Goal: Contribute content

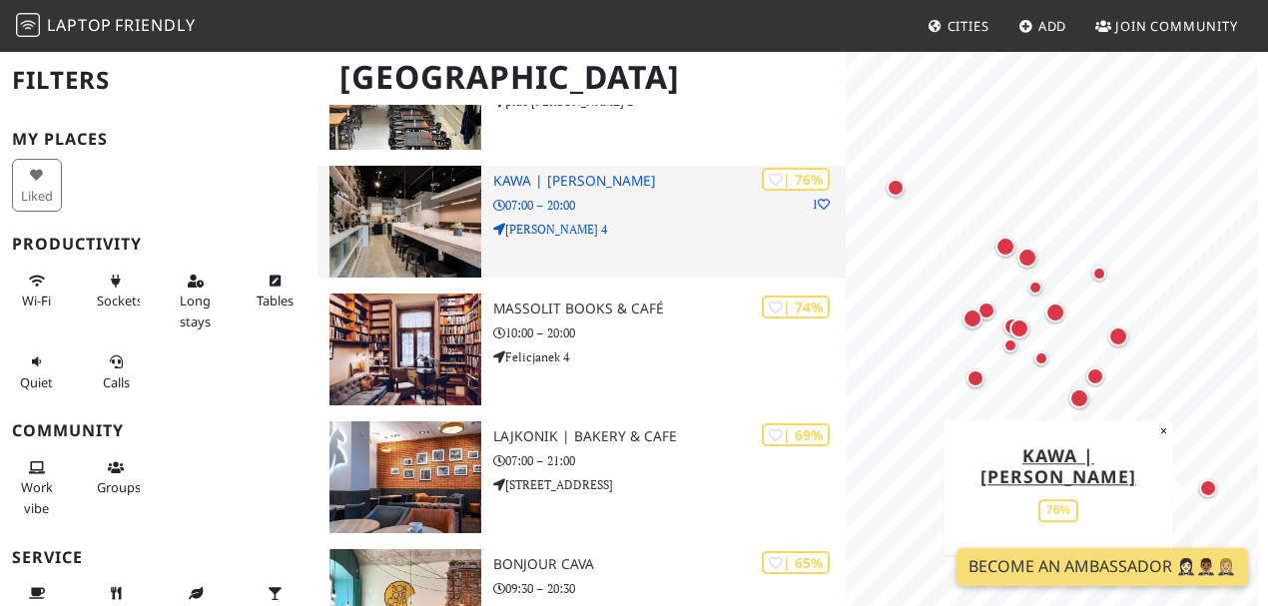
scroll to position [1862, 0]
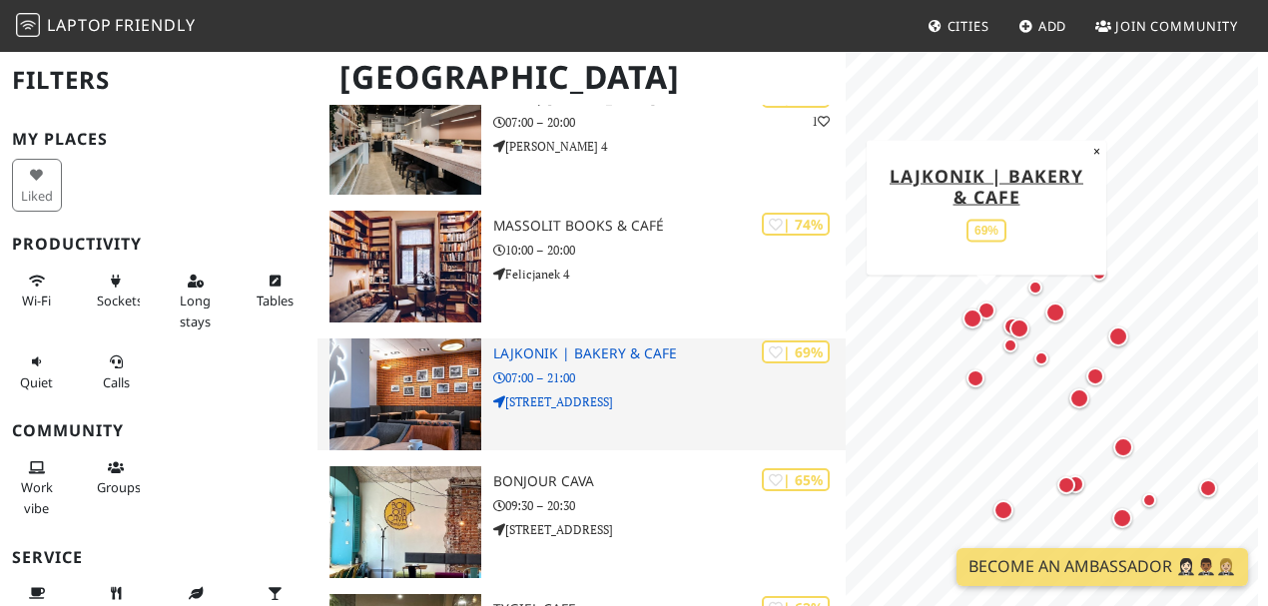
click at [668, 347] on h3 "Lajkonik | Bakery & Cafe" at bounding box center [669, 353] width 352 height 17
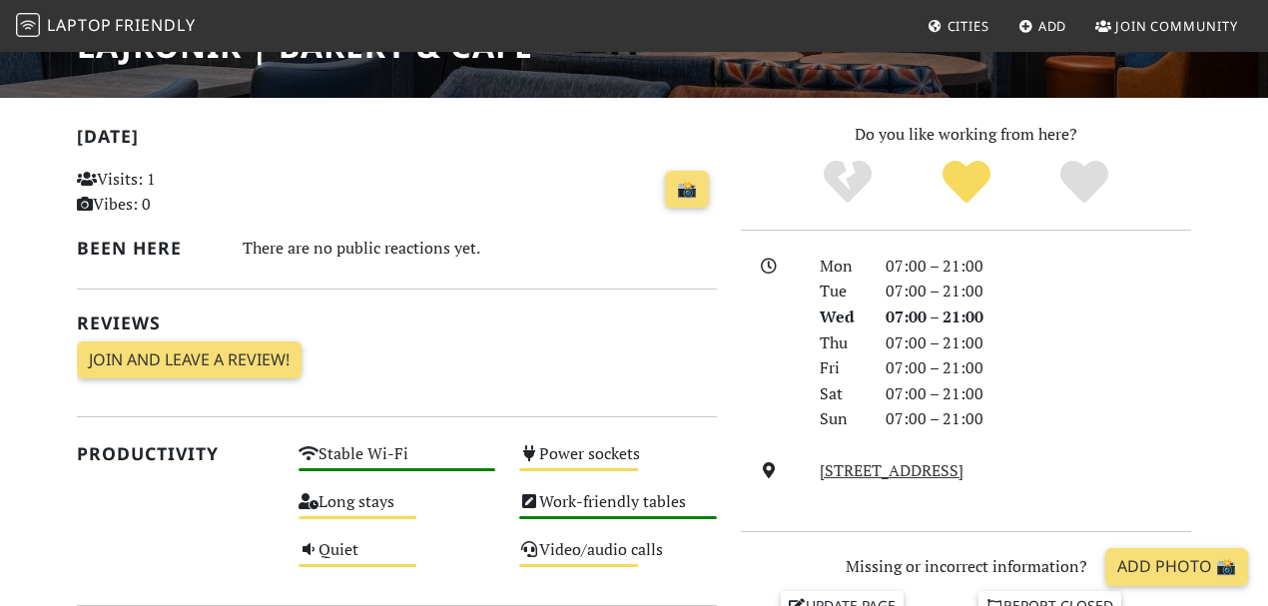
scroll to position [399, 0]
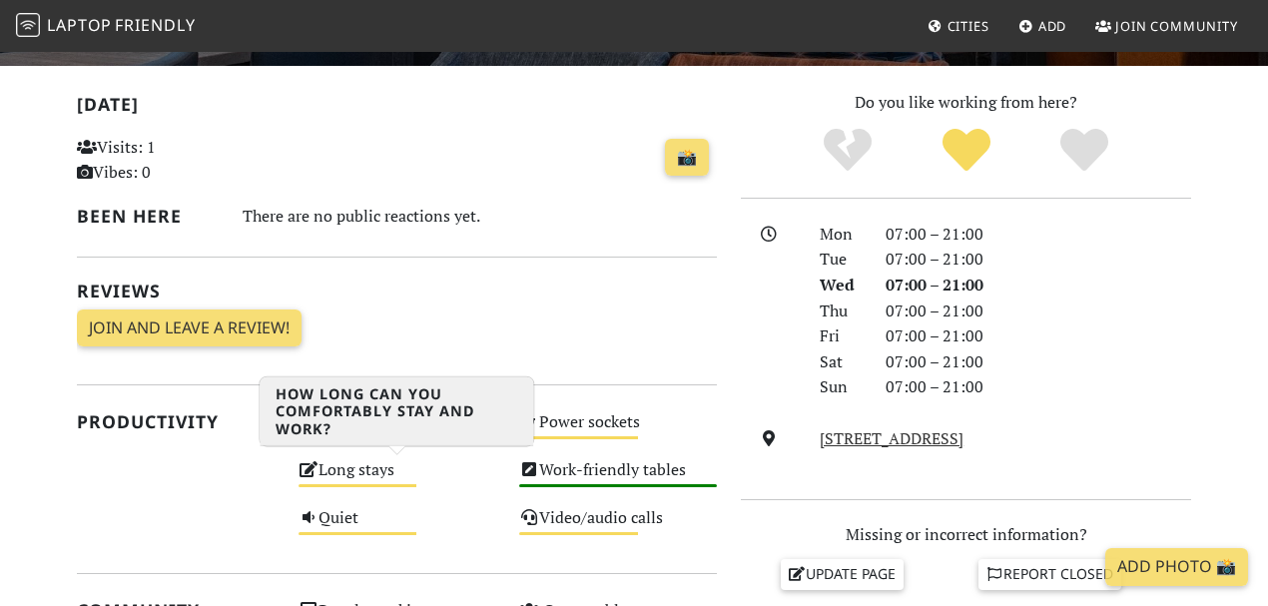
click at [353, 464] on div "Long stays Medium" at bounding box center [397, 479] width 222 height 48
